Goal: Use online tool/utility: Utilize a website feature to perform a specific function

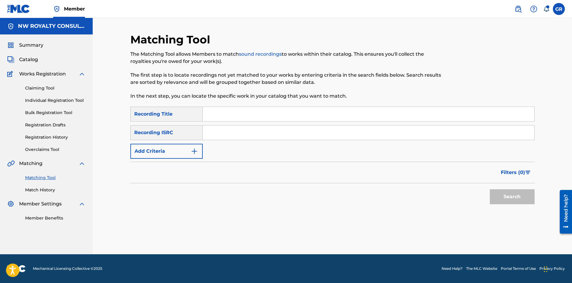
click at [213, 115] on input "Search Form" at bounding box center [369, 114] width 332 height 14
paste input "HOLD ME CLOSER (ALWAYS REMIX)"
type input "HOLD ME CLOSER (ALWAYS REMIX)"
click at [199, 151] on button "Add Criteria" at bounding box center [166, 151] width 72 height 15
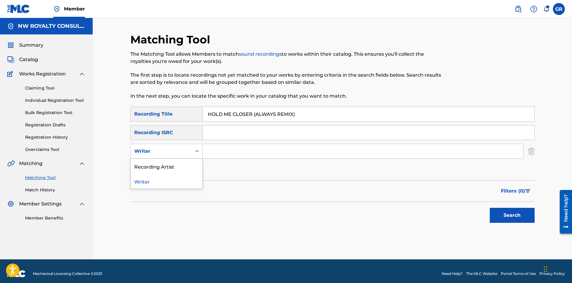
click at [198, 151] on icon "Search Form" at bounding box center [197, 151] width 6 height 6
click at [169, 167] on div "Recording Artist" at bounding box center [167, 166] width 72 height 15
click at [214, 147] on input "Search Form" at bounding box center [363, 151] width 321 height 14
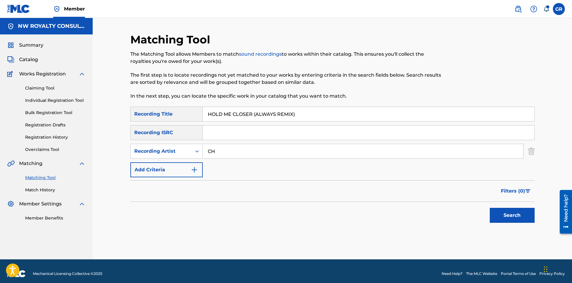
type input "CHARLY BLACK"
click at [512, 212] on button "Search" at bounding box center [512, 215] width 45 height 15
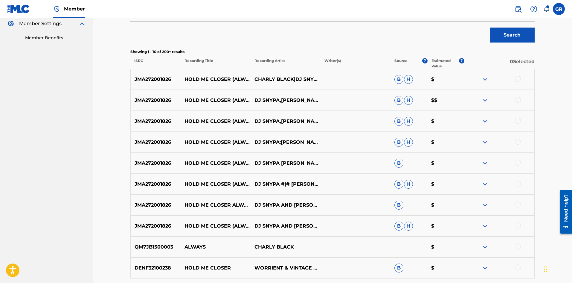
scroll to position [209, 0]
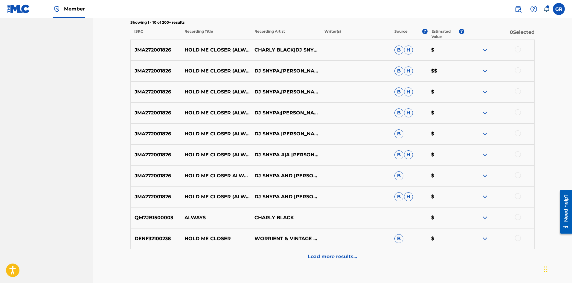
click at [320, 257] on p "Load more results..." at bounding box center [332, 256] width 49 height 7
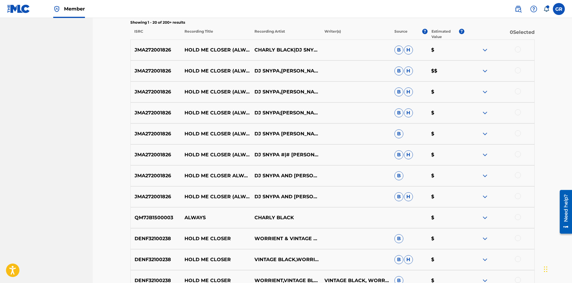
click at [518, 196] on div at bounding box center [518, 196] width 6 height 6
click at [518, 174] on div at bounding box center [518, 175] width 6 height 6
click at [518, 153] on div at bounding box center [518, 154] width 6 height 6
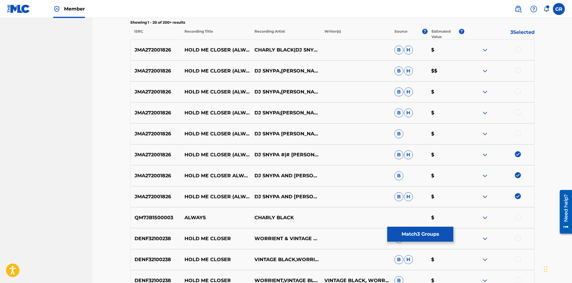
click at [517, 134] on div at bounding box center [518, 133] width 6 height 6
click at [518, 112] on div at bounding box center [518, 112] width 6 height 6
click at [517, 92] on div at bounding box center [518, 91] width 6 height 6
click at [517, 69] on div at bounding box center [518, 70] width 6 height 6
click at [517, 48] on div at bounding box center [518, 49] width 6 height 6
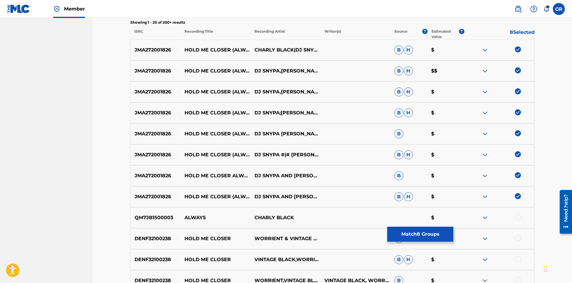
click at [423, 233] on button "Match 8 Groups" at bounding box center [420, 233] width 66 height 15
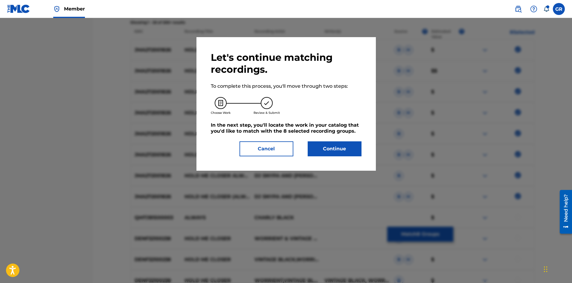
click at [339, 150] on button "Continue" at bounding box center [335, 148] width 54 height 15
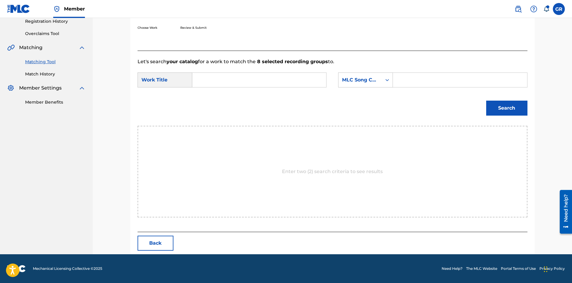
scroll to position [116, 0]
click at [203, 77] on input "Search Form" at bounding box center [259, 80] width 124 height 14
paste input "HOLD ME CLOSER (ALWAYS REMIX)"
type input "HOLD ME CLOSER (ALWAYS REMIX)"
click at [405, 77] on input "Search Form" at bounding box center [460, 80] width 124 height 14
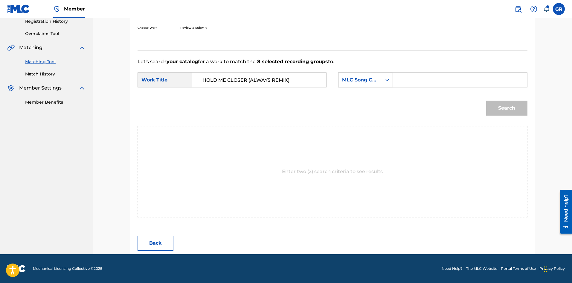
paste input "HP521W"
type input "HP521W"
click at [514, 108] on button "Search" at bounding box center [506, 108] width 41 height 15
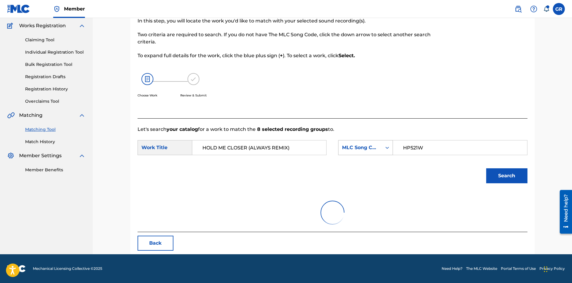
scroll to position [98, 0]
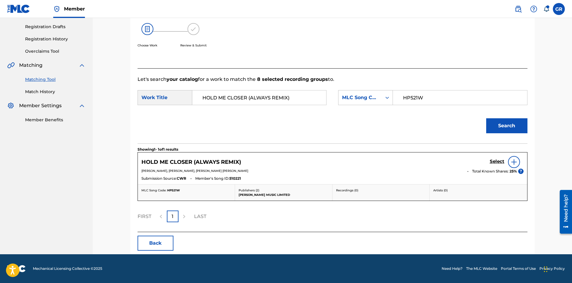
click at [497, 161] on h5 "Select" at bounding box center [497, 162] width 15 height 6
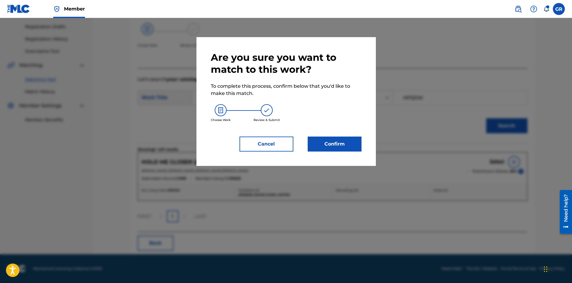
click at [324, 142] on button "Confirm" at bounding box center [335, 143] width 54 height 15
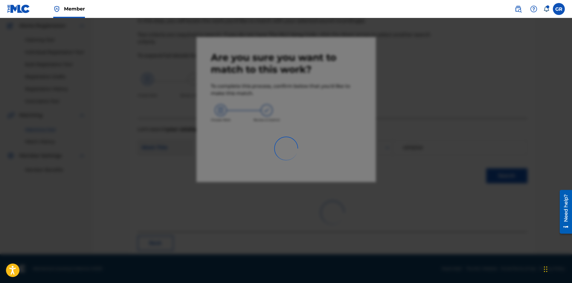
scroll to position [14, 0]
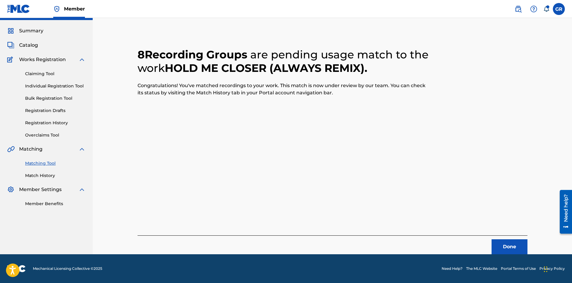
click at [514, 247] on button "Done" at bounding box center [510, 246] width 36 height 15
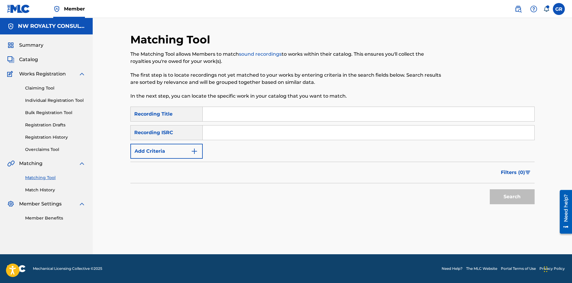
click at [115, 130] on div "Matching Tool The Matching Tool allows Members to match sound recordings to wor…" at bounding box center [333, 136] width 480 height 236
click at [230, 112] on input "Search Form" at bounding box center [369, 114] width 332 height 14
paste input "ALWAYS"
type input "ALWAYS"
click at [187, 151] on button "Add Criteria" at bounding box center [166, 151] width 72 height 15
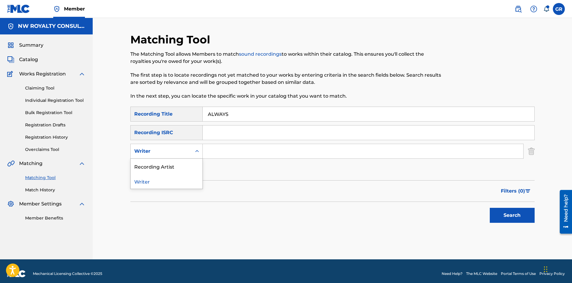
click at [187, 151] on div "Writer" at bounding box center [161, 150] width 54 height 7
click at [171, 164] on div "Recording Artist" at bounding box center [167, 166] width 72 height 15
click at [226, 151] on input "Search Form" at bounding box center [363, 151] width 321 height 14
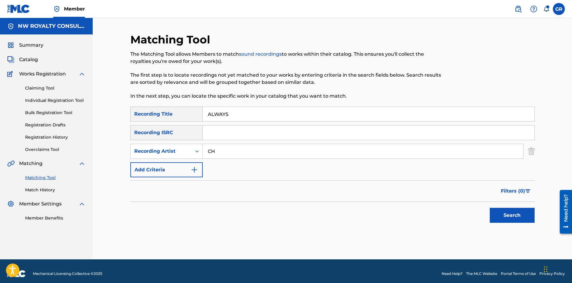
type input "CHARLY BLACK"
click at [515, 210] on button "Search" at bounding box center [512, 215] width 45 height 15
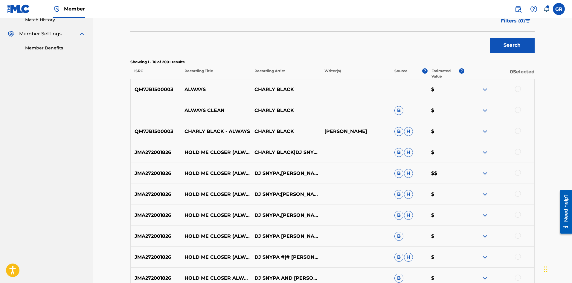
scroll to position [180, 0]
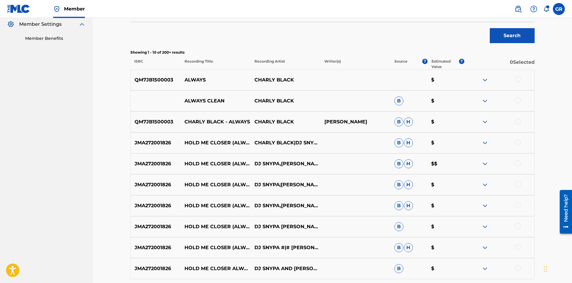
click at [520, 120] on div at bounding box center [518, 121] width 6 height 6
click at [518, 101] on div at bounding box center [518, 100] width 6 height 6
click at [519, 80] on div at bounding box center [518, 79] width 6 height 6
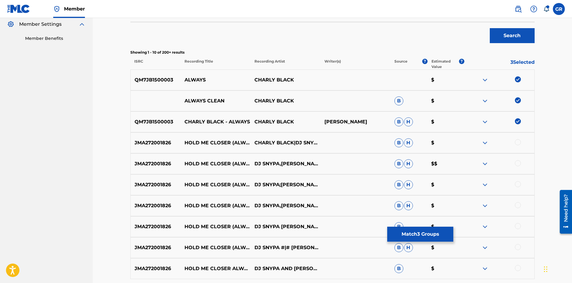
click at [153, 123] on p "QM7JB1500003" at bounding box center [156, 121] width 50 height 7
copy p "QM7JB1500003"
click at [429, 235] on button "Match 3 Groups" at bounding box center [420, 233] width 66 height 15
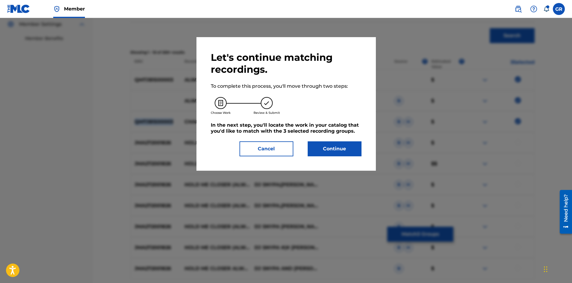
click at [339, 152] on button "Continue" at bounding box center [335, 148] width 54 height 15
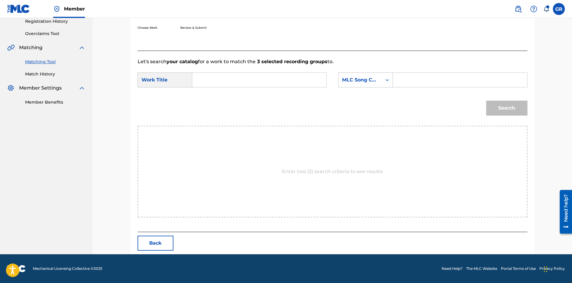
click at [204, 79] on input "Search Form" at bounding box center [259, 80] width 124 height 14
paste input "ALWAYS"
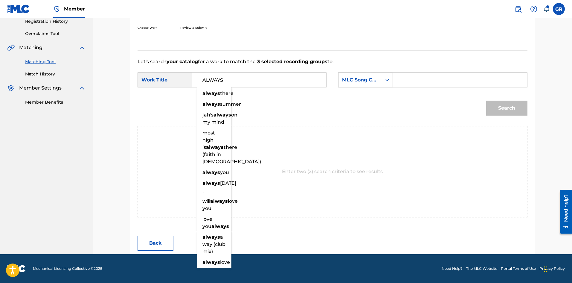
type input "ALWAYS"
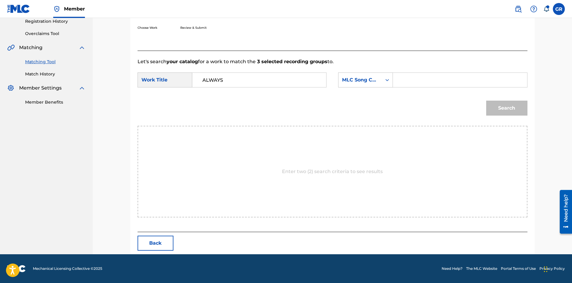
click at [413, 80] on input "Search Form" at bounding box center [460, 80] width 124 height 14
paste input "AVBO23"
type input "AVBO23"
click at [498, 107] on button "Search" at bounding box center [506, 108] width 41 height 15
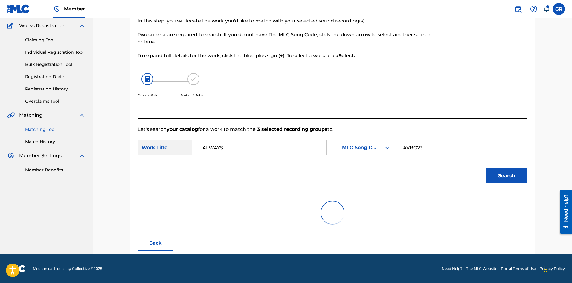
scroll to position [98, 0]
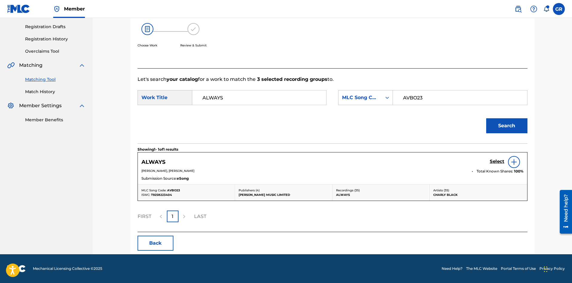
click at [497, 161] on h5 "Select" at bounding box center [497, 162] width 15 height 6
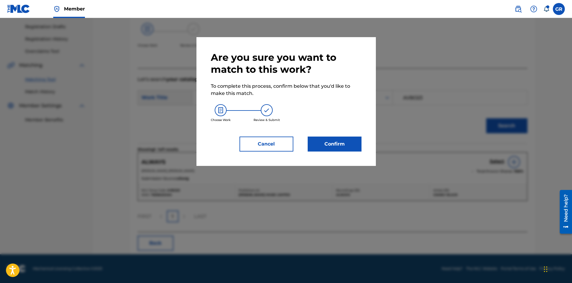
click at [338, 147] on button "Confirm" at bounding box center [335, 143] width 54 height 15
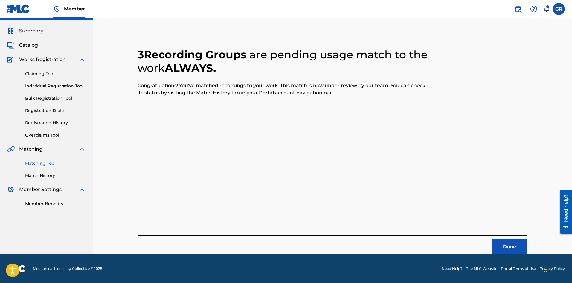
scroll to position [14, 0]
click at [516, 247] on button "Done" at bounding box center [510, 246] width 36 height 15
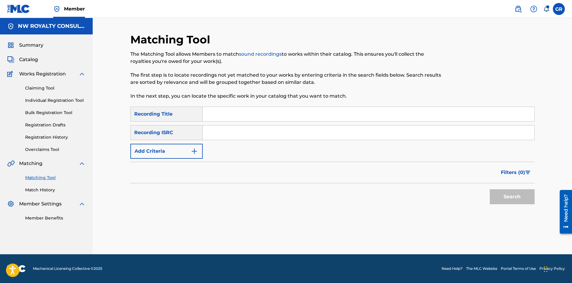
click at [114, 112] on div "Matching Tool The Matching Tool allows Members to match sound recordings to wor…" at bounding box center [333, 136] width 480 height 236
